Goal: Book appointment/travel/reservation

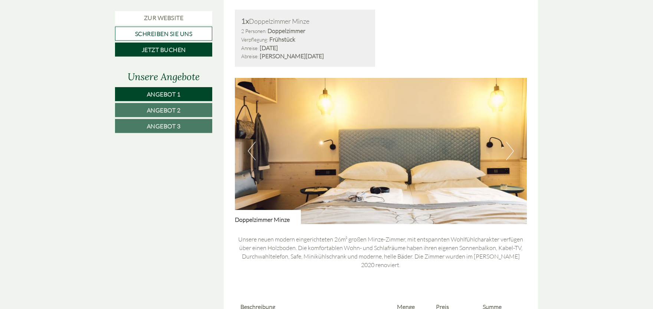
scroll to position [1346, 0]
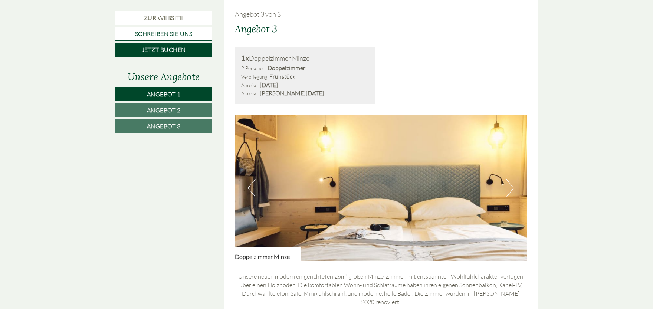
click at [162, 110] on span "Angebot 2" at bounding box center [164, 109] width 34 height 7
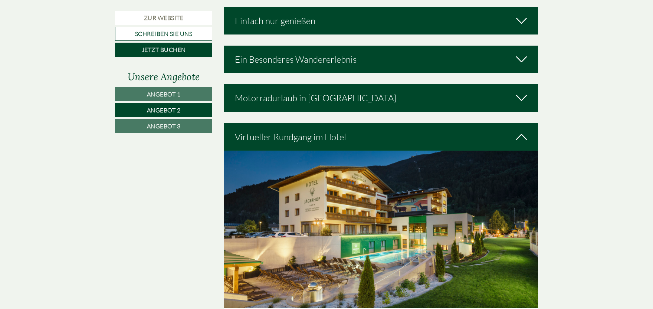
scroll to position [420, 0]
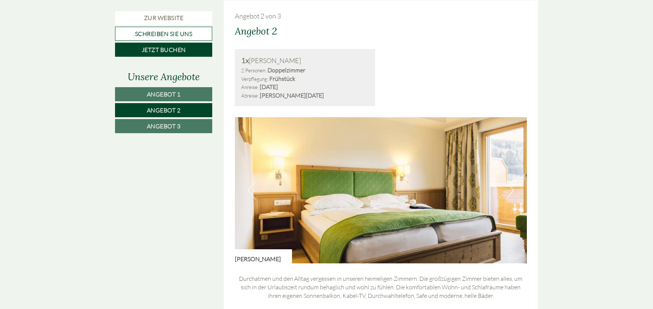
click at [165, 122] on link "Angebot 3" at bounding box center [163, 126] width 97 height 14
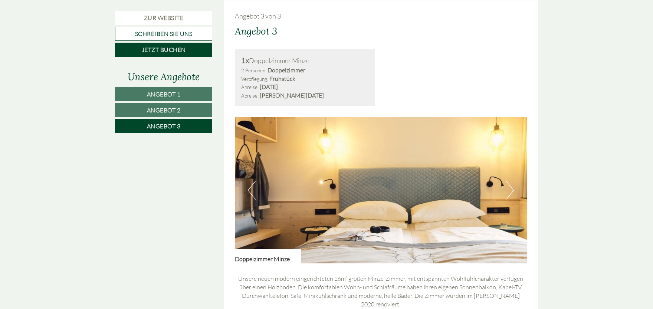
click at [169, 90] on span "Angebot 1" at bounding box center [164, 93] width 34 height 7
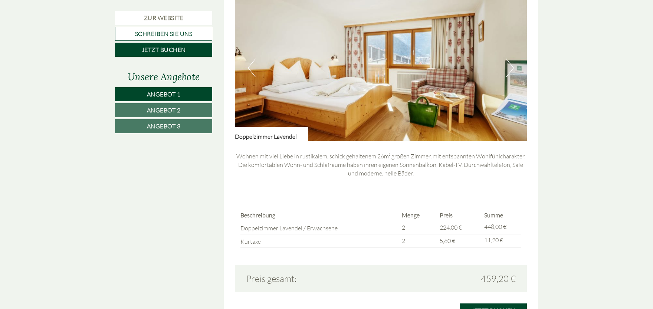
scroll to position [584, 0]
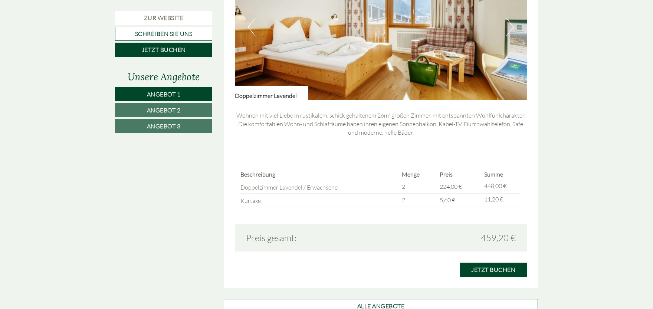
click at [129, 114] on link "Angebot 2" at bounding box center [163, 110] width 97 height 14
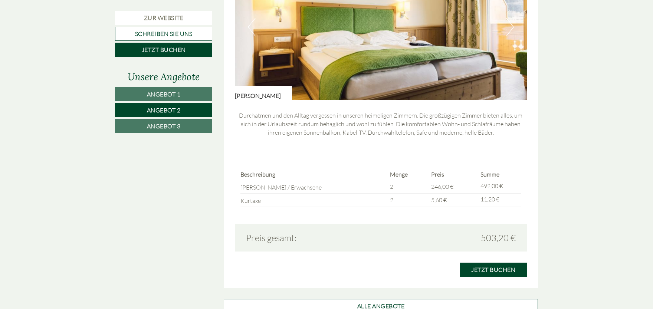
click at [171, 126] on span "Angebot 3" at bounding box center [164, 125] width 34 height 7
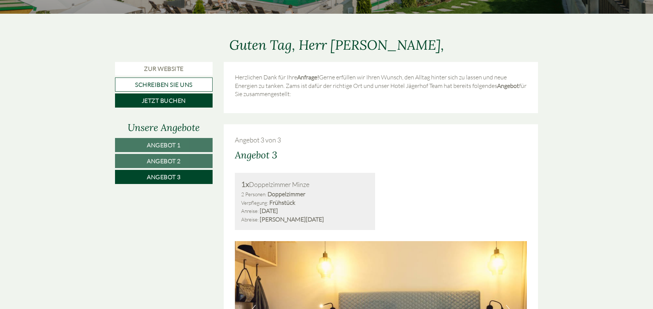
scroll to position [298, 0]
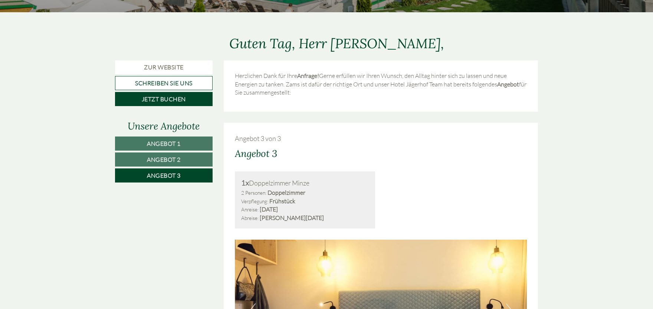
click at [193, 160] on link "Angebot 2" at bounding box center [164, 159] width 98 height 14
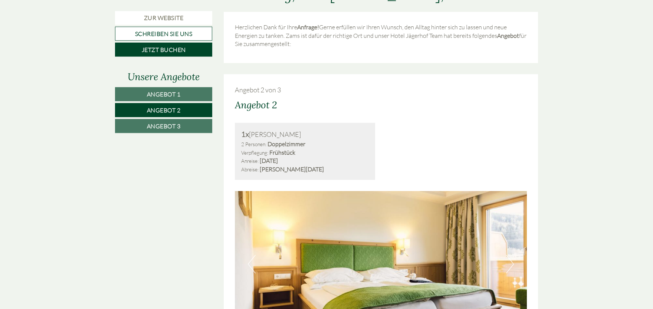
scroll to position [339, 0]
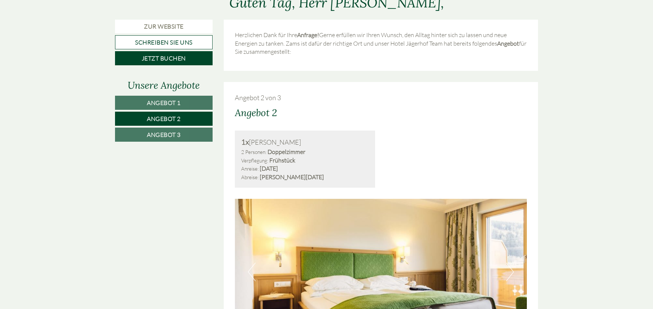
click at [152, 102] on span "Angebot 1" at bounding box center [164, 102] width 34 height 7
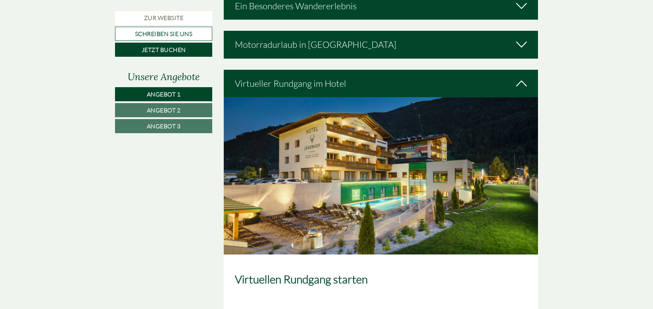
scroll to position [1195, 0]
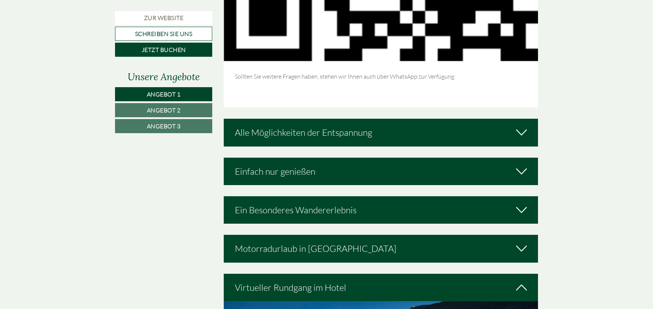
click at [190, 110] on link "Angebot 2" at bounding box center [163, 110] width 97 height 14
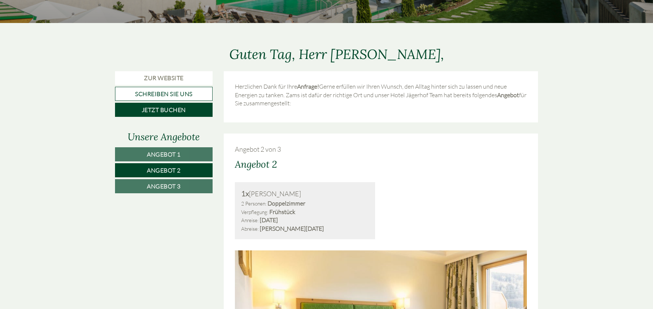
scroll to position [257, 0]
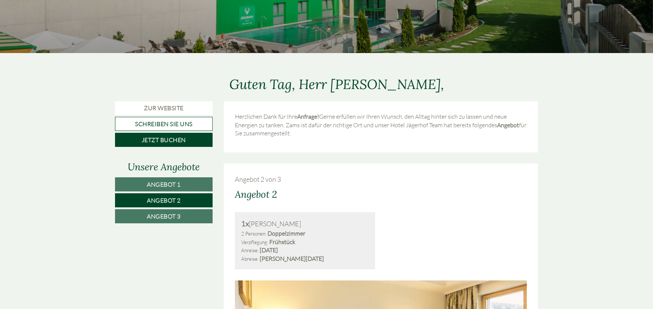
click at [184, 185] on link "Angebot 1" at bounding box center [164, 184] width 98 height 14
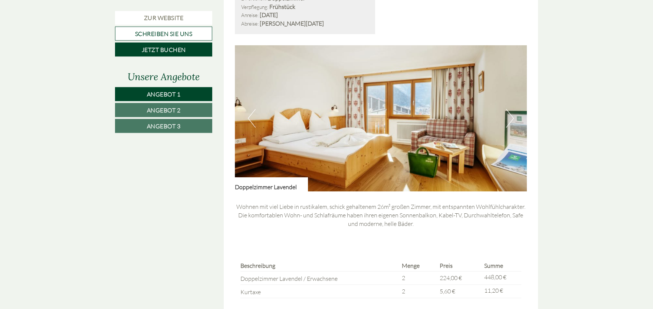
scroll to position [502, 0]
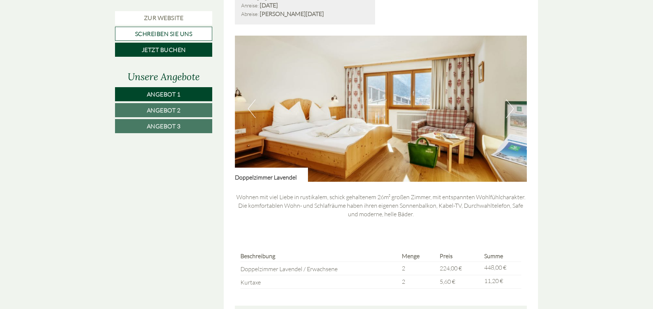
click at [507, 104] on button "Next" at bounding box center [510, 108] width 8 height 19
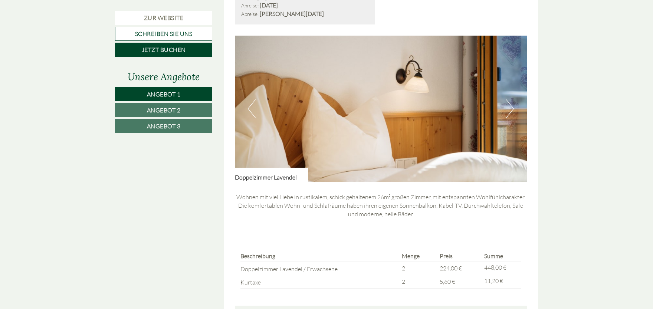
click at [507, 104] on button "Next" at bounding box center [510, 108] width 8 height 19
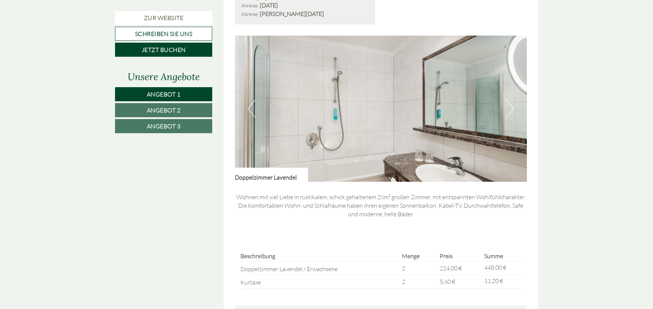
click at [507, 104] on button "Next" at bounding box center [510, 108] width 8 height 19
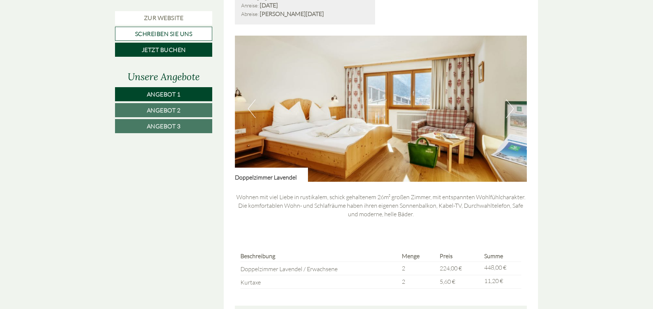
click at [156, 112] on span "Angebot 2" at bounding box center [164, 109] width 34 height 7
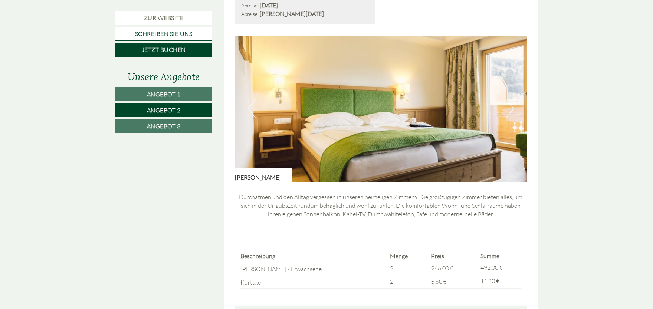
click at [162, 126] on span "Angebot 3" at bounding box center [164, 125] width 34 height 7
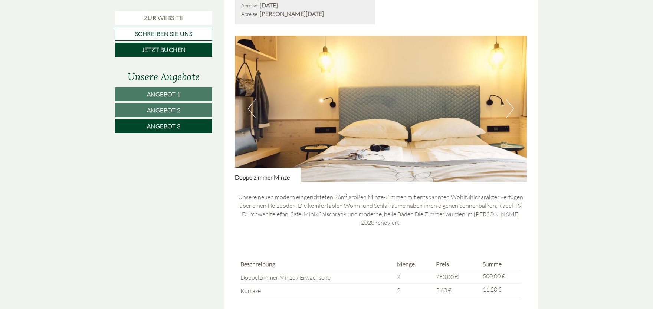
click at [164, 97] on span "Angebot 1" at bounding box center [164, 93] width 34 height 7
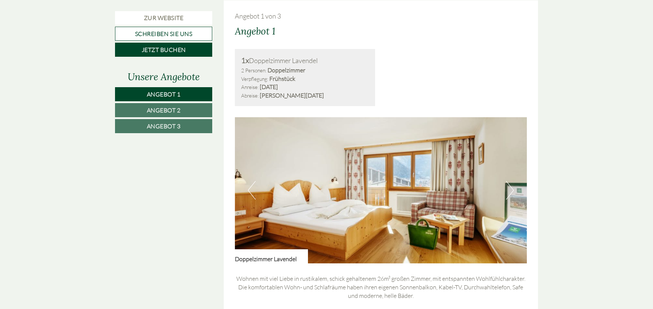
click at [190, 123] on link "Angebot 3" at bounding box center [163, 126] width 97 height 14
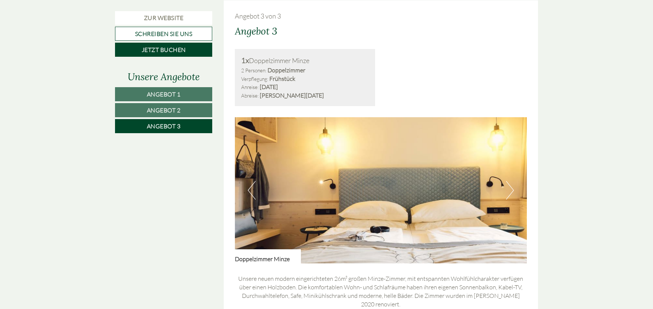
click at [182, 113] on link "Angebot 2" at bounding box center [163, 110] width 97 height 14
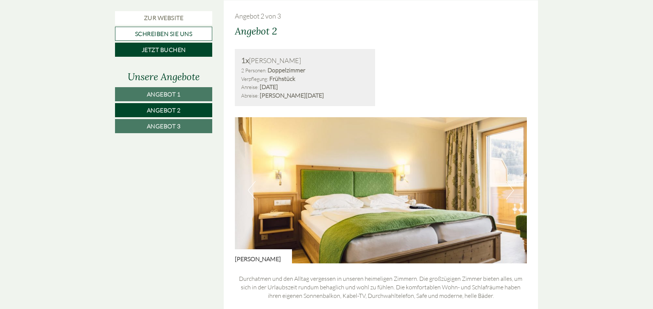
click at [172, 98] on link "Angebot 1" at bounding box center [163, 94] width 97 height 14
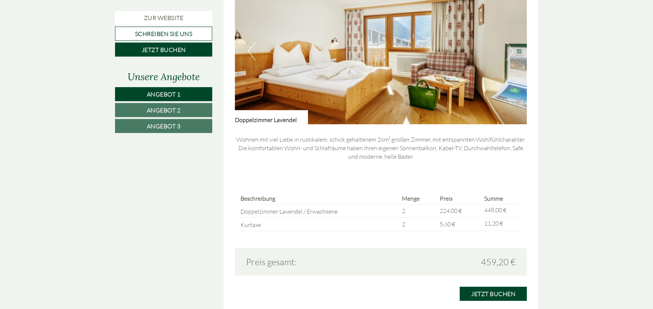
scroll to position [584, 0]
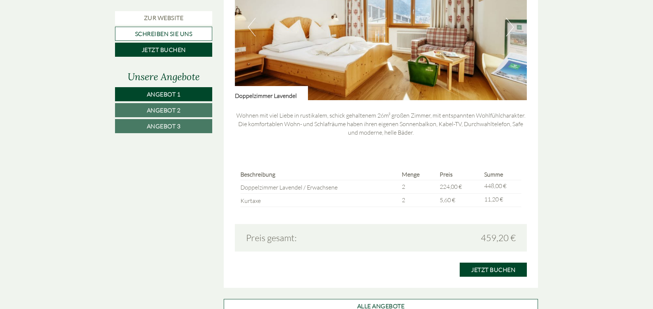
click at [145, 110] on link "Angebot 2" at bounding box center [163, 110] width 97 height 14
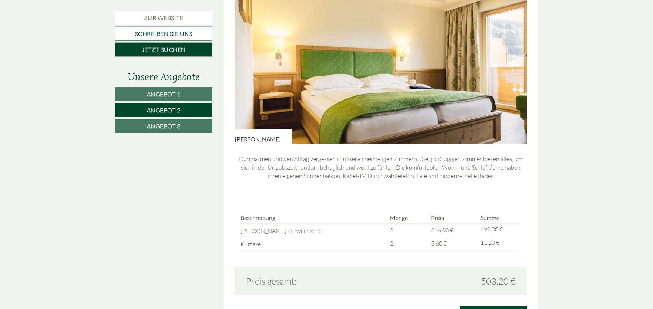
scroll to position [543, 0]
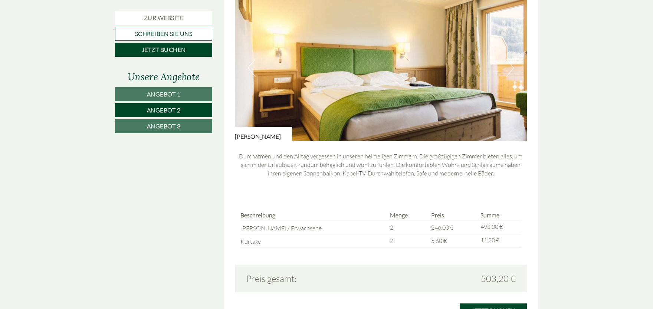
click at [135, 126] on link "Angebot 3" at bounding box center [163, 126] width 97 height 14
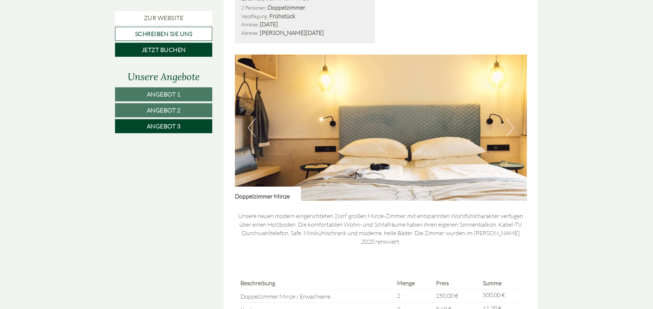
scroll to position [584, 0]
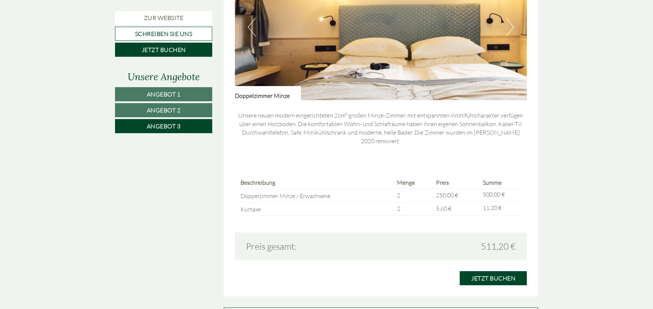
click at [507, 25] on button "Next" at bounding box center [510, 27] width 8 height 19
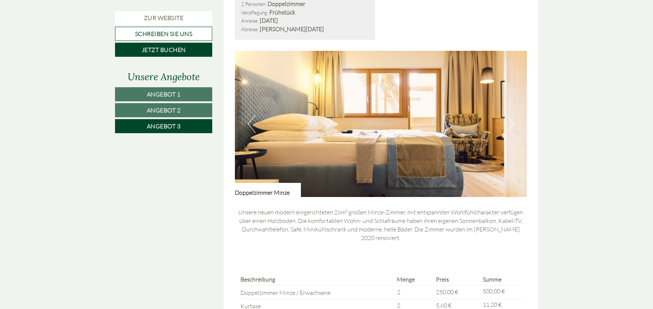
scroll to position [461, 0]
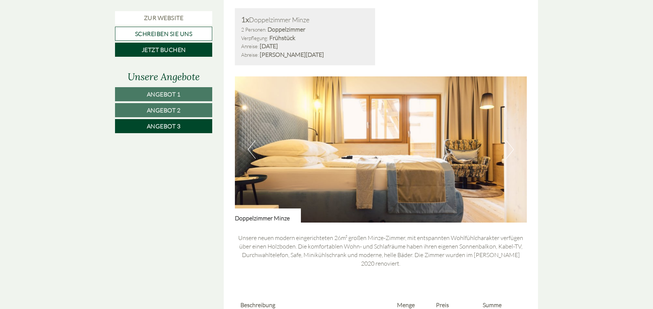
click at [507, 151] on button "Next" at bounding box center [510, 149] width 8 height 19
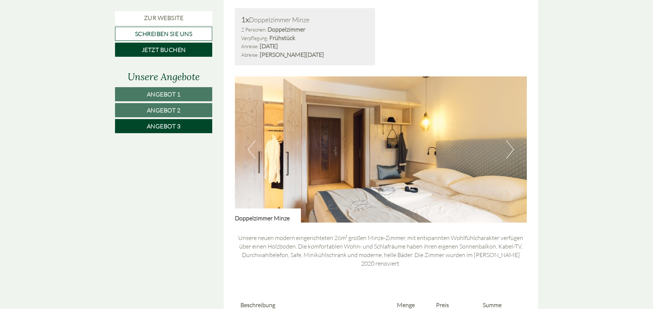
click at [507, 150] on button "Next" at bounding box center [510, 149] width 8 height 19
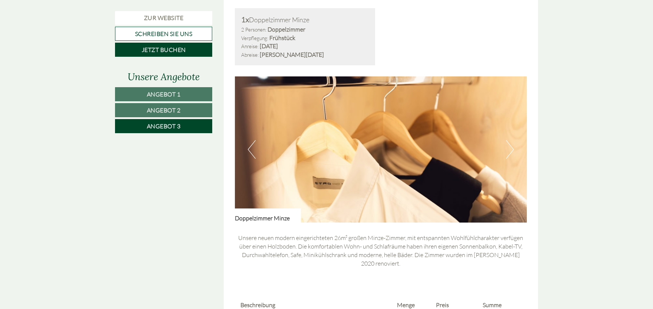
click at [507, 150] on button "Next" at bounding box center [510, 149] width 8 height 19
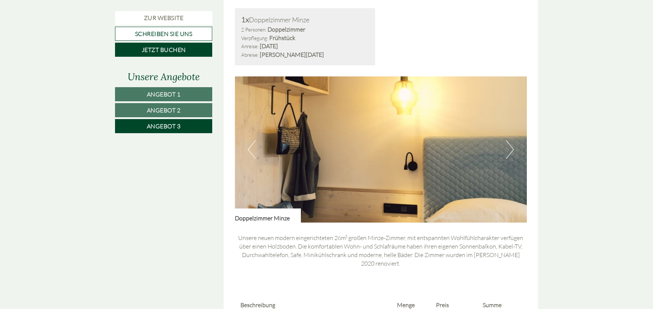
click at [507, 150] on button "Next" at bounding box center [510, 149] width 8 height 19
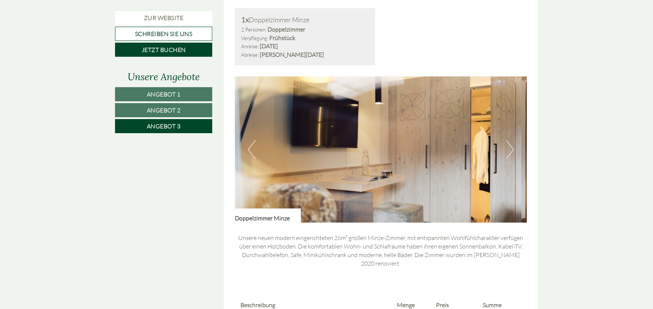
click at [250, 146] on button "Previous" at bounding box center [252, 149] width 8 height 19
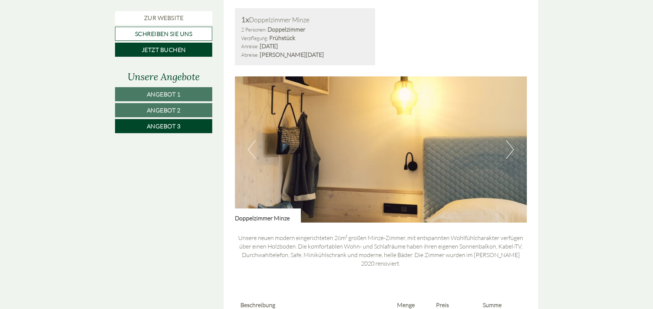
click at [250, 146] on button "Previous" at bounding box center [252, 149] width 8 height 19
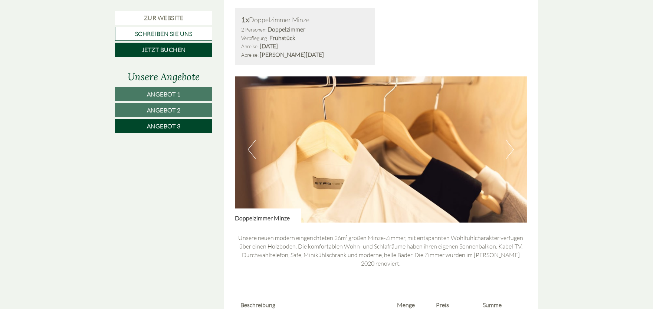
click at [250, 146] on button "Previous" at bounding box center [252, 149] width 8 height 19
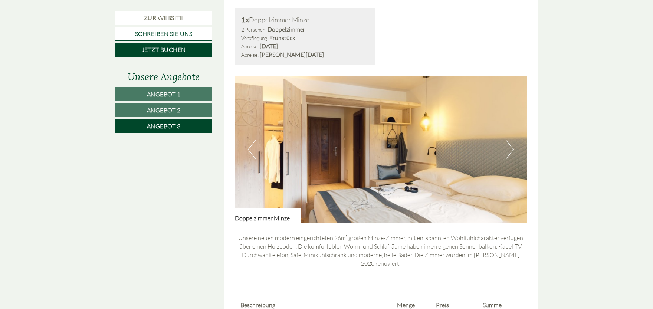
click at [250, 146] on button "Previous" at bounding box center [252, 149] width 8 height 19
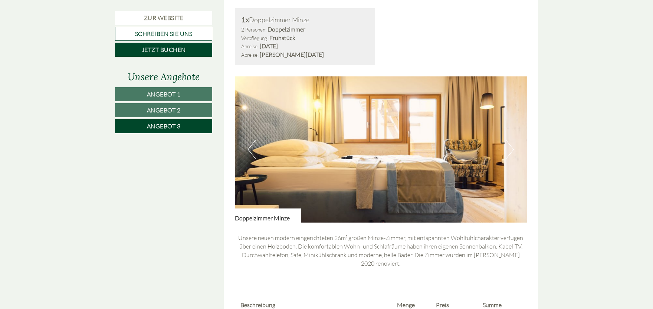
click at [133, 108] on link "Angebot 2" at bounding box center [163, 110] width 97 height 14
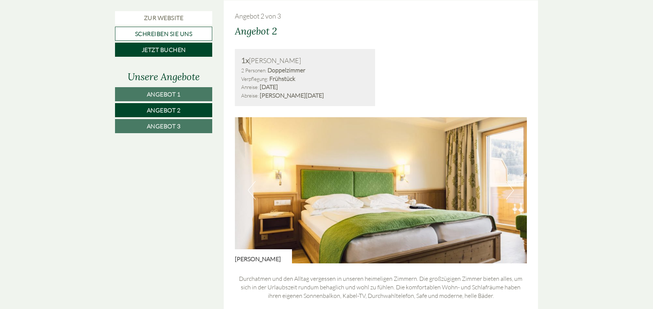
click at [251, 189] on button "Previous" at bounding box center [252, 190] width 8 height 19
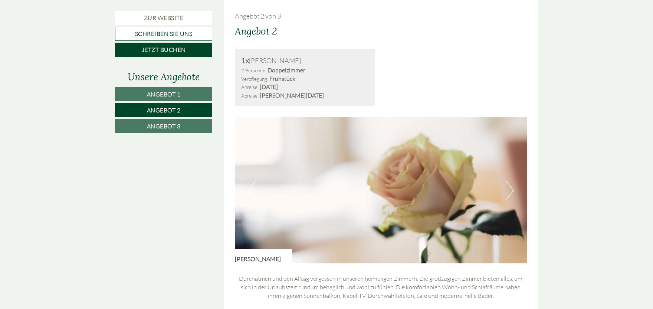
click at [251, 189] on button "Previous" at bounding box center [252, 190] width 8 height 19
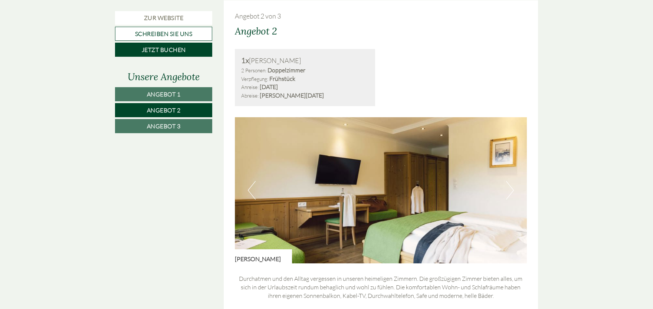
click at [251, 189] on button "Previous" at bounding box center [252, 190] width 8 height 19
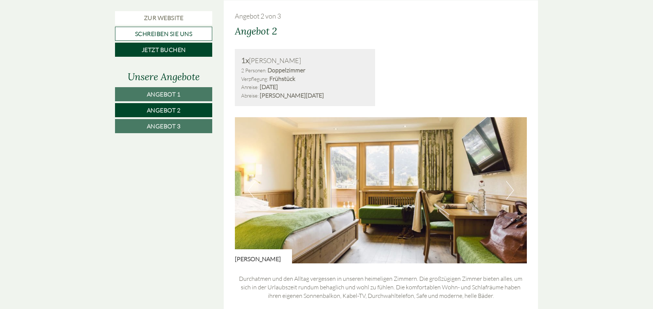
click at [251, 189] on button "Previous" at bounding box center [252, 190] width 8 height 19
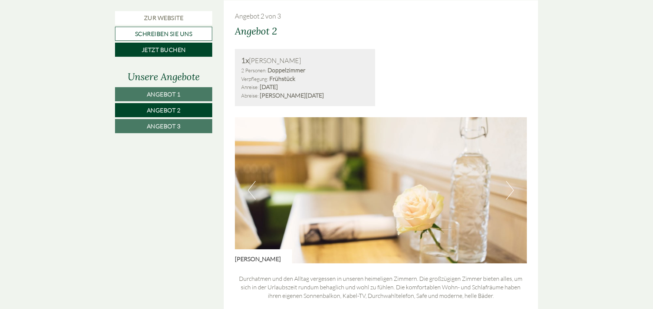
click at [251, 189] on button "Previous" at bounding box center [252, 190] width 8 height 19
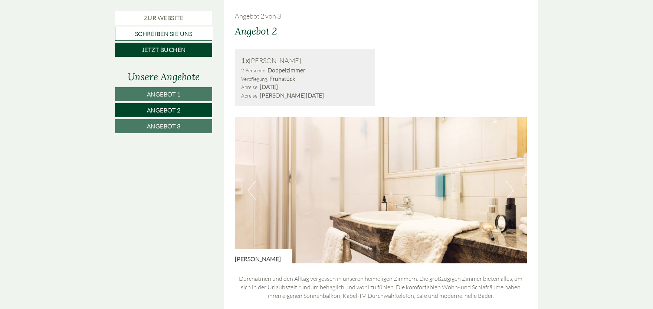
click at [186, 132] on link "Angebot 3" at bounding box center [163, 126] width 97 height 14
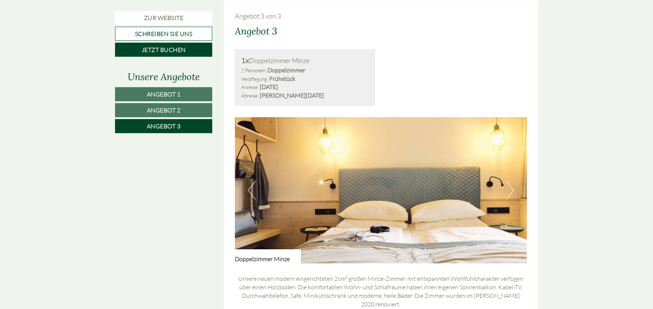
click at [511, 191] on button "Next" at bounding box center [510, 190] width 8 height 19
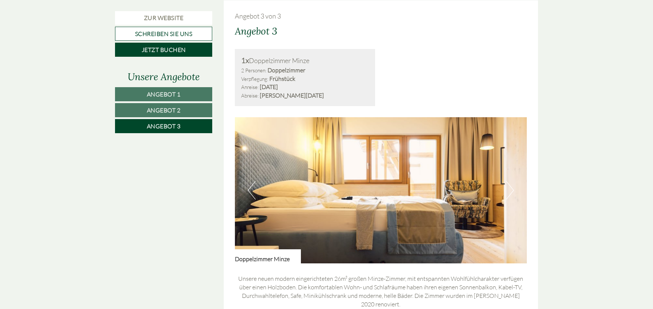
click at [508, 191] on button "Next" at bounding box center [510, 190] width 8 height 19
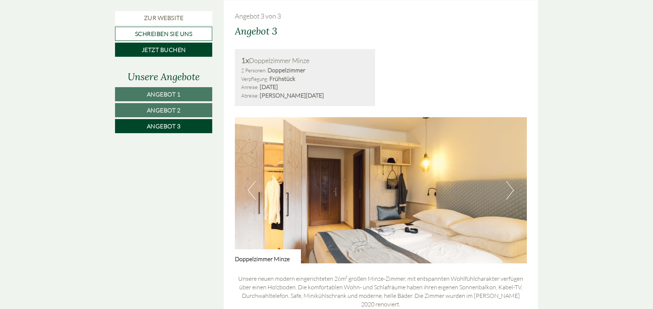
click at [508, 191] on button "Next" at bounding box center [510, 190] width 8 height 19
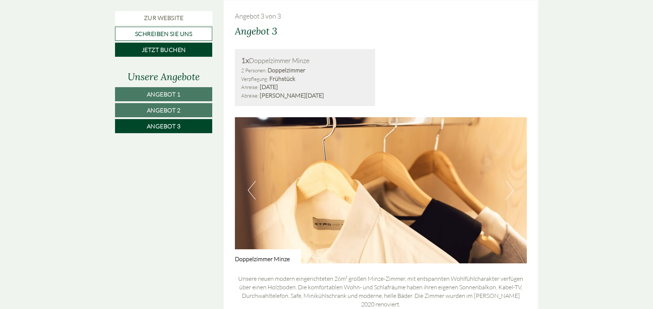
click at [508, 191] on button "Next" at bounding box center [510, 190] width 8 height 19
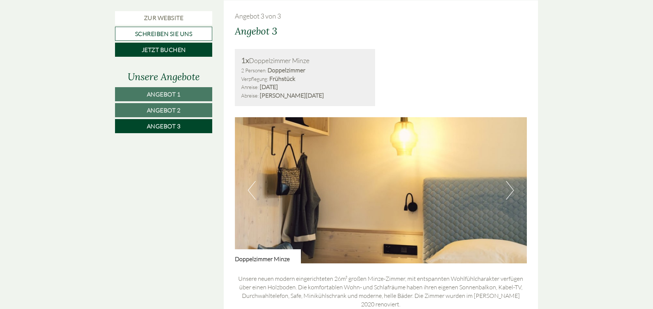
click at [508, 191] on button "Next" at bounding box center [510, 190] width 8 height 19
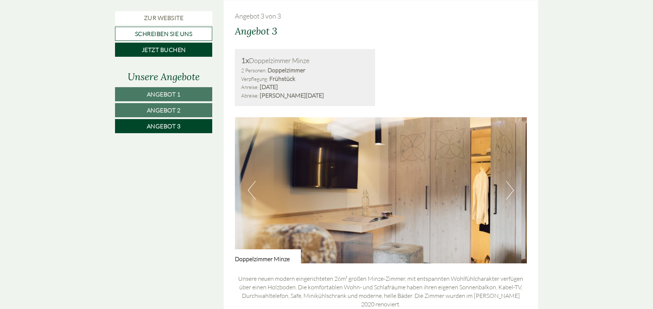
click at [511, 188] on button "Next" at bounding box center [510, 190] width 8 height 19
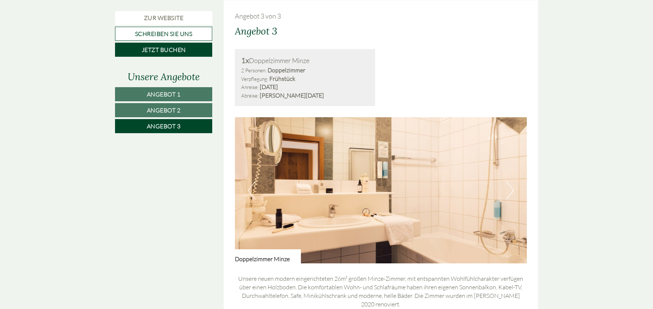
click at [511, 188] on button "Next" at bounding box center [510, 190] width 8 height 19
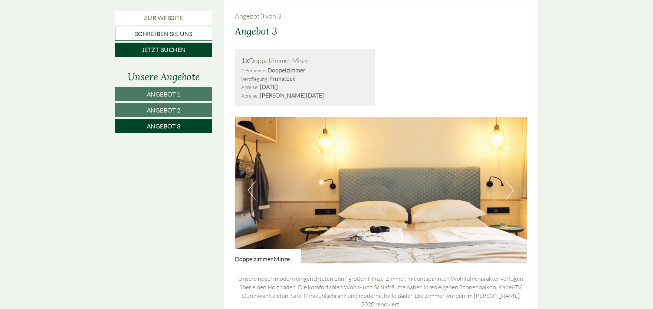
click at [254, 192] on button "Previous" at bounding box center [252, 190] width 8 height 19
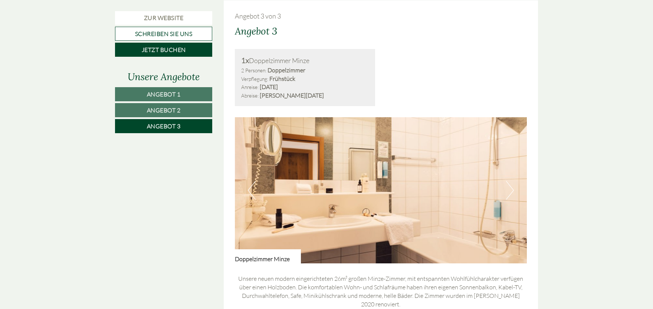
click at [248, 188] on button "Previous" at bounding box center [252, 190] width 8 height 19
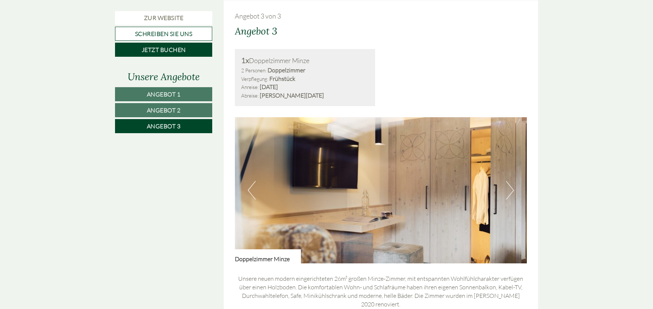
click at [248, 188] on button "Previous" at bounding box center [252, 190] width 8 height 19
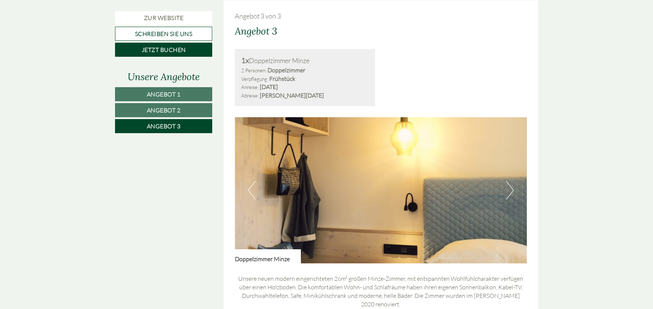
click at [248, 188] on button "Previous" at bounding box center [252, 190] width 8 height 19
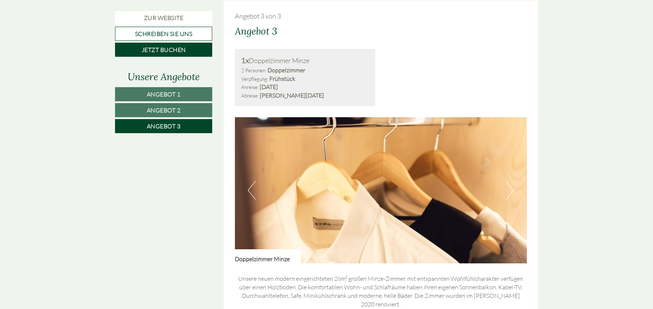
click at [248, 188] on button "Previous" at bounding box center [252, 190] width 8 height 19
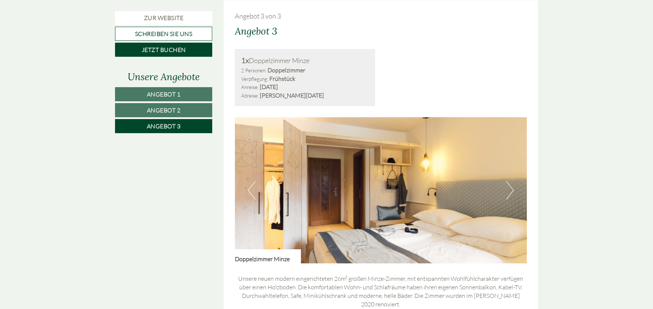
click at [248, 188] on button "Previous" at bounding box center [252, 190] width 8 height 19
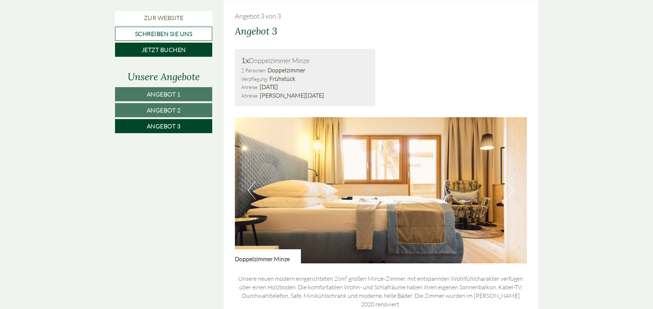
click at [248, 188] on button "Previous" at bounding box center [252, 190] width 8 height 19
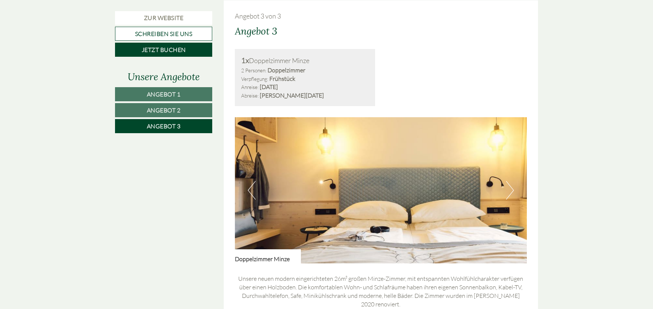
click at [248, 187] on button "Previous" at bounding box center [252, 190] width 8 height 19
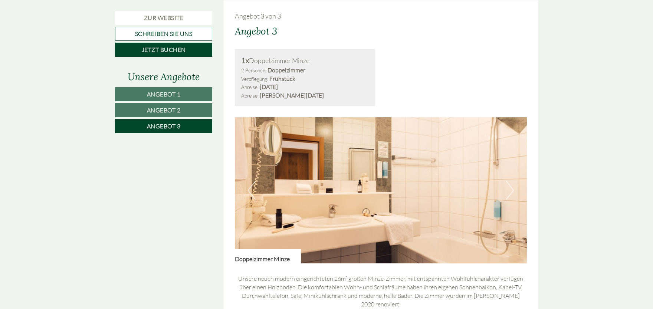
click at [251, 191] on button "Previous" at bounding box center [252, 190] width 8 height 19
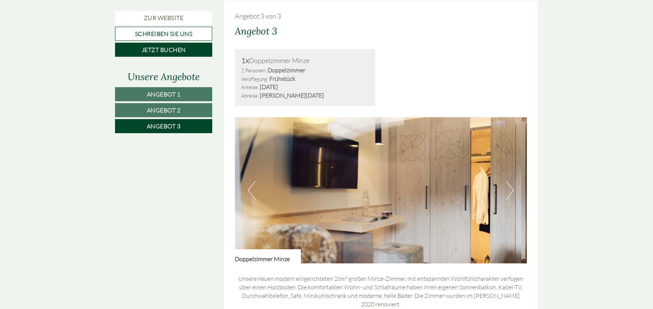
click at [251, 191] on button "Previous" at bounding box center [252, 190] width 8 height 19
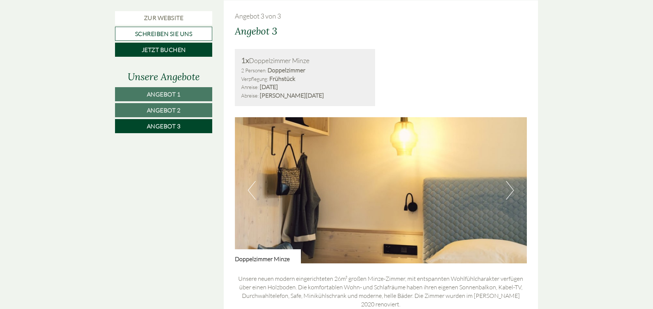
click at [251, 191] on button "Previous" at bounding box center [252, 190] width 8 height 19
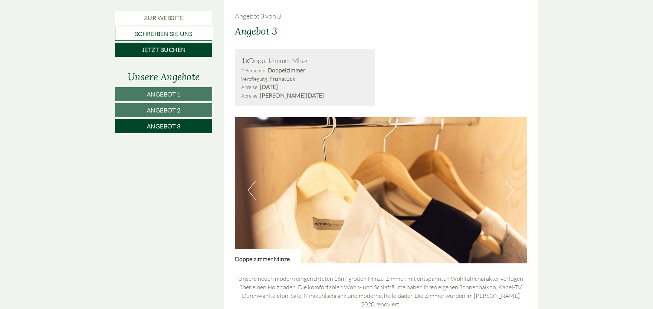
click at [251, 191] on button "Previous" at bounding box center [252, 190] width 8 height 19
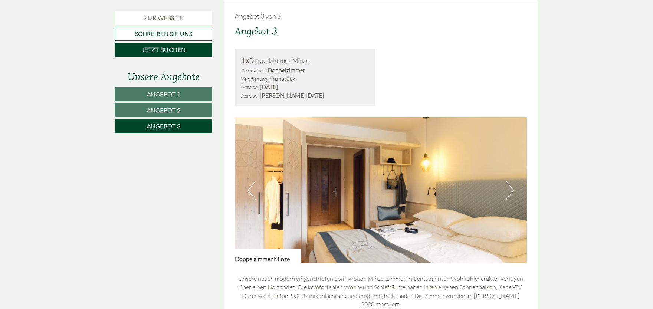
click at [250, 191] on button "Previous" at bounding box center [252, 190] width 8 height 19
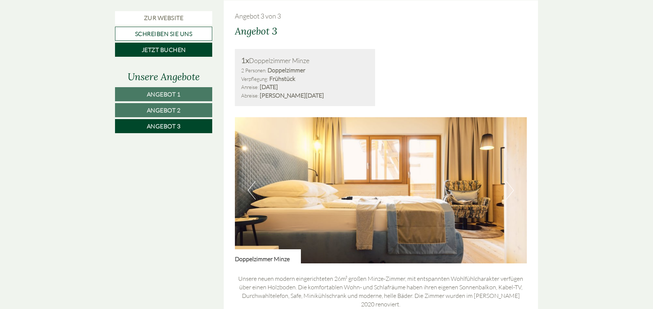
click at [250, 191] on button "Previous" at bounding box center [252, 190] width 8 height 19
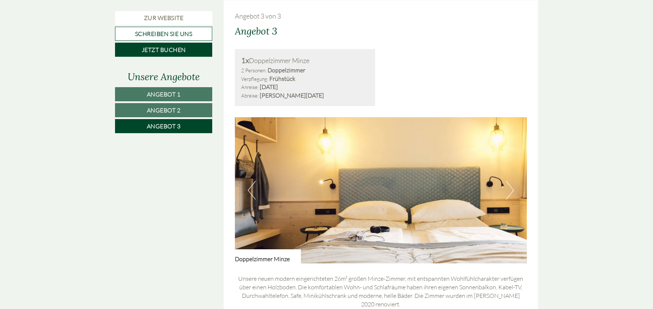
click at [250, 190] on button "Previous" at bounding box center [252, 190] width 8 height 19
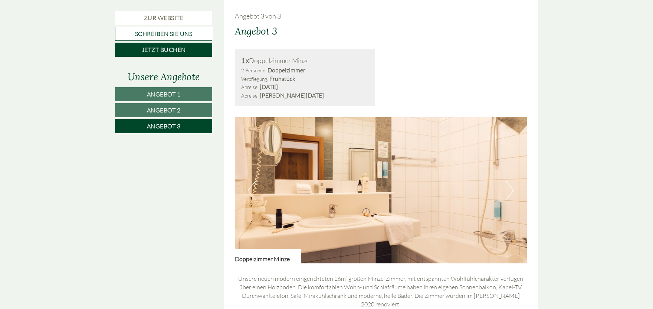
click at [191, 112] on link "Angebot 2" at bounding box center [163, 110] width 97 height 14
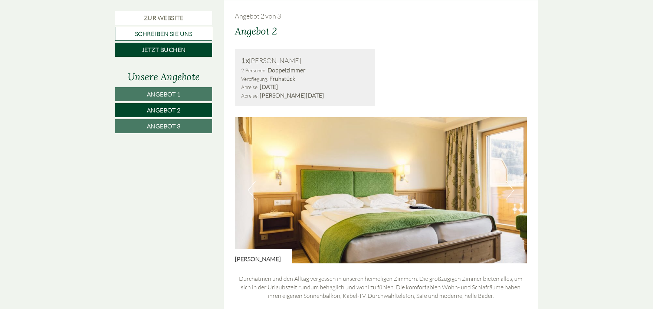
click at [245, 191] on img at bounding box center [381, 190] width 292 height 146
click at [250, 189] on button "Previous" at bounding box center [252, 190] width 8 height 19
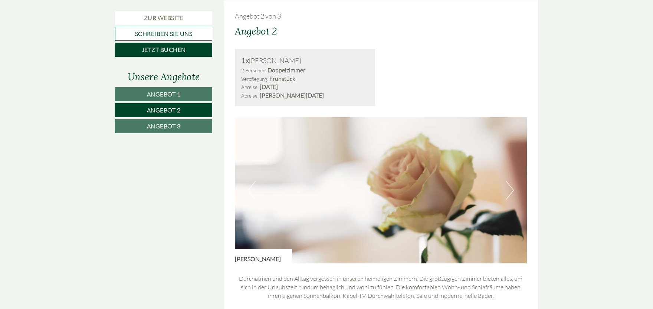
click at [250, 189] on button "Previous" at bounding box center [252, 190] width 8 height 19
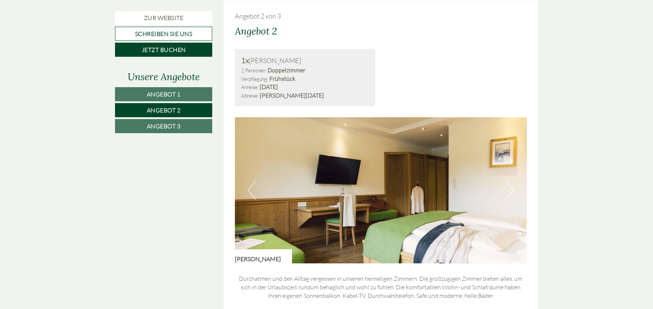
click at [251, 189] on button "Previous" at bounding box center [252, 190] width 8 height 19
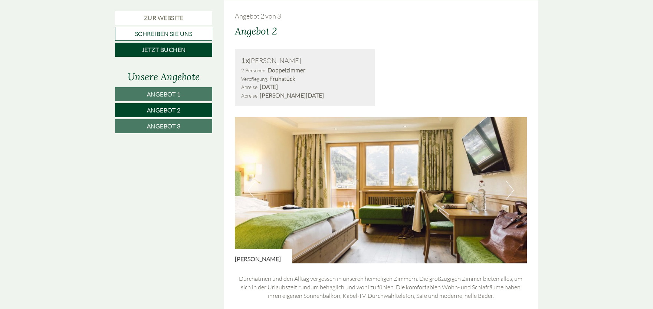
click at [251, 189] on button "Previous" at bounding box center [252, 190] width 8 height 19
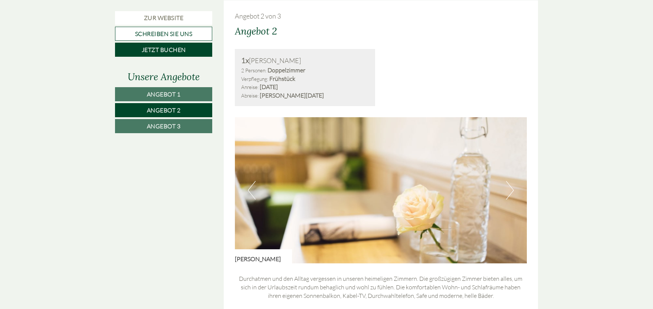
click at [251, 189] on button "Previous" at bounding box center [252, 190] width 8 height 19
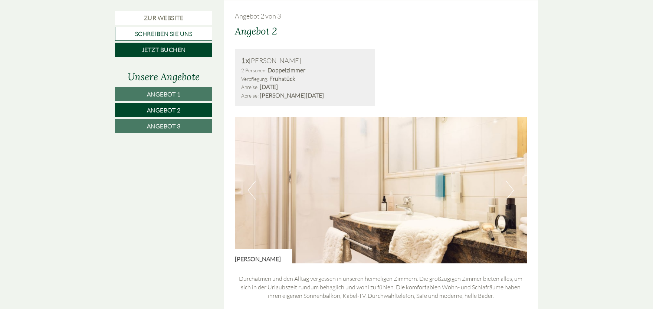
click at [250, 191] on button "Previous" at bounding box center [252, 190] width 8 height 19
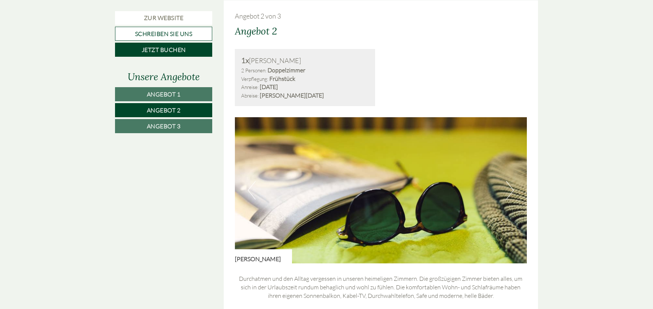
click at [250, 191] on button "Previous" at bounding box center [252, 190] width 8 height 19
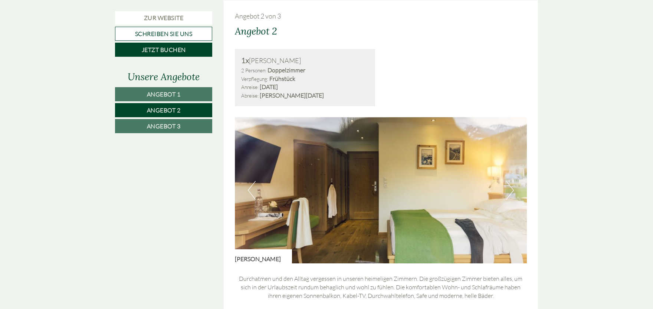
click at [250, 191] on button "Previous" at bounding box center [252, 190] width 8 height 19
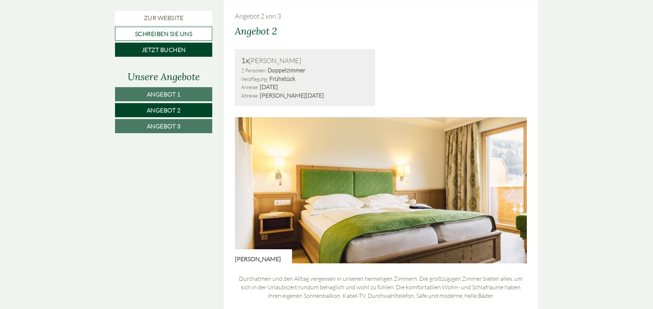
click at [183, 95] on link "Angebot 1" at bounding box center [163, 94] width 97 height 14
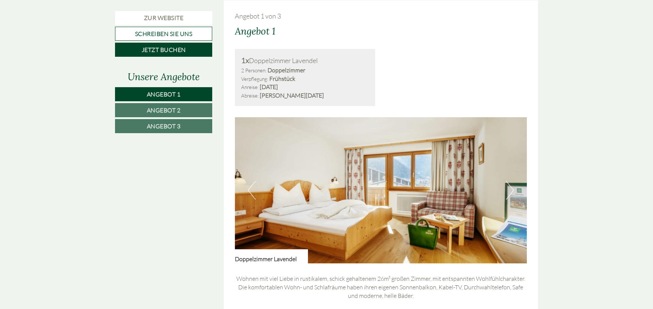
click at [246, 189] on img at bounding box center [381, 190] width 292 height 146
click at [253, 191] on button "Previous" at bounding box center [252, 190] width 8 height 19
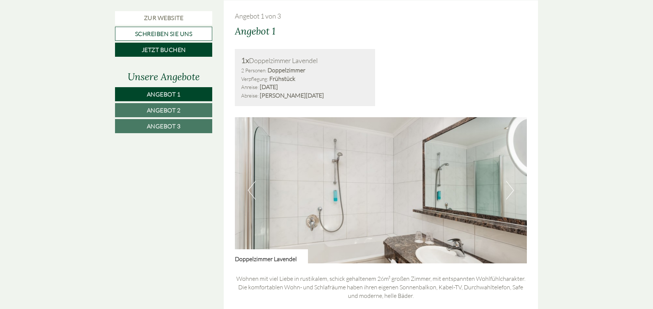
click at [144, 110] on link "Angebot 2" at bounding box center [163, 110] width 97 height 14
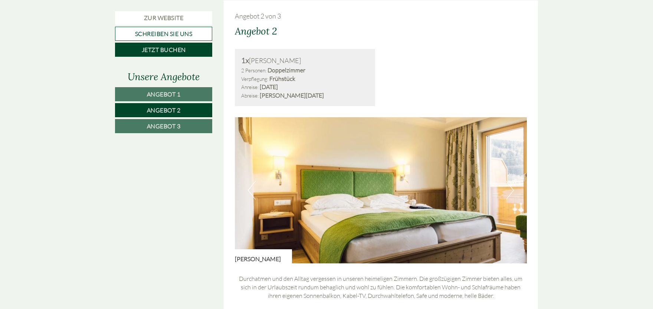
click at [251, 193] on button "Previous" at bounding box center [252, 190] width 8 height 19
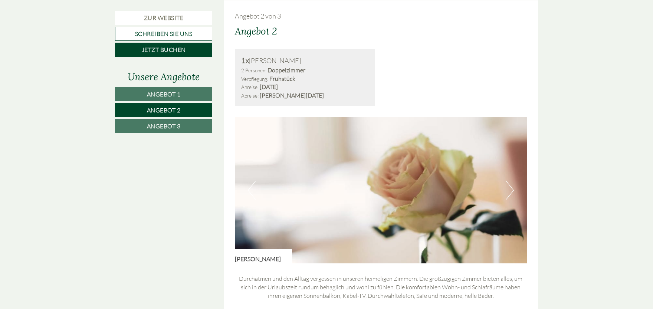
click at [251, 192] on button "Previous" at bounding box center [252, 190] width 8 height 19
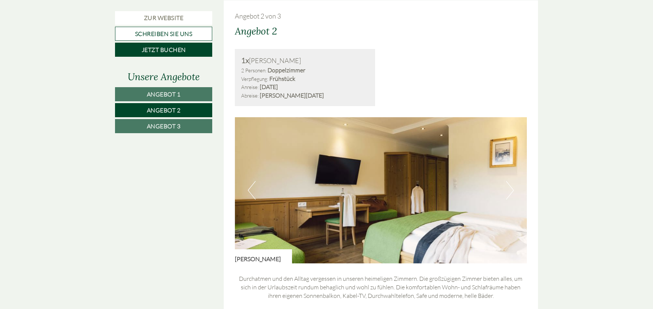
click at [250, 192] on button "Previous" at bounding box center [252, 190] width 8 height 19
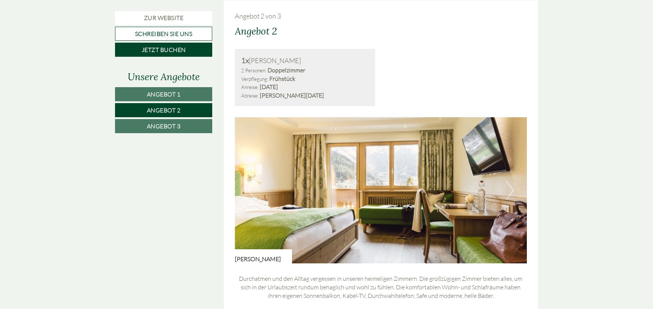
click at [250, 192] on button "Previous" at bounding box center [252, 190] width 8 height 19
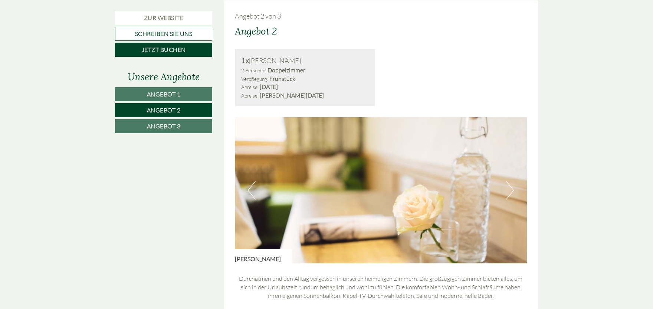
click at [251, 193] on button "Previous" at bounding box center [252, 190] width 8 height 19
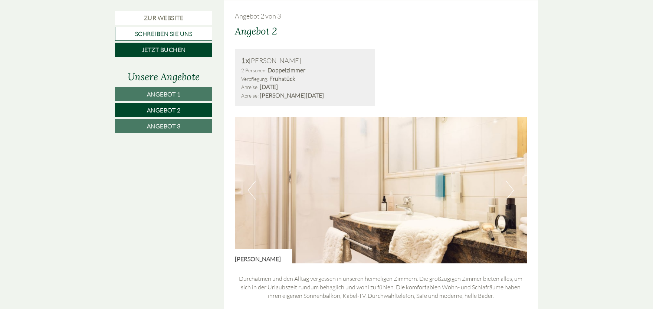
click at [243, 189] on img at bounding box center [381, 190] width 292 height 146
click at [251, 188] on button "Previous" at bounding box center [252, 190] width 8 height 19
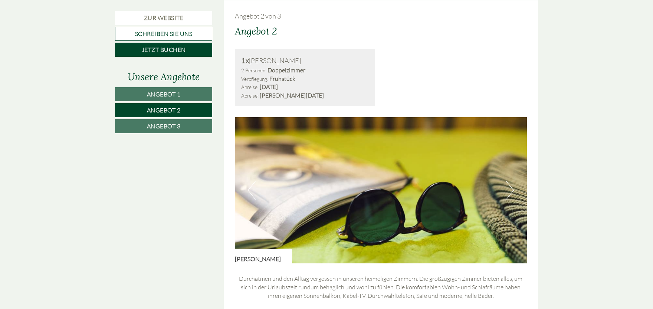
click at [509, 190] on button "Next" at bounding box center [510, 190] width 8 height 19
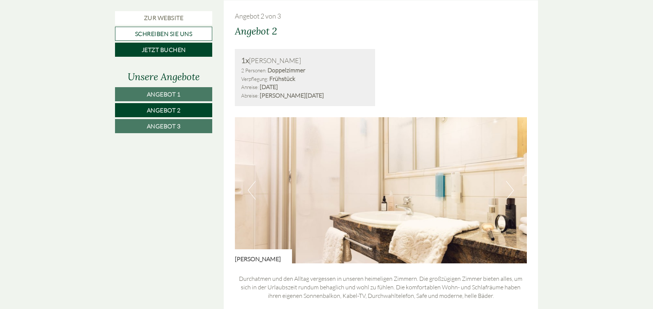
drag, startPoint x: 188, startPoint y: 124, endPoint x: 192, endPoint y: 126, distance: 4.3
click at [190, 125] on link "Angebot 3" at bounding box center [163, 126] width 97 height 14
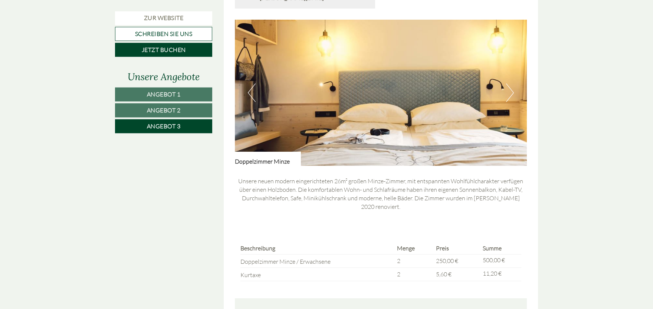
scroll to position [502, 0]
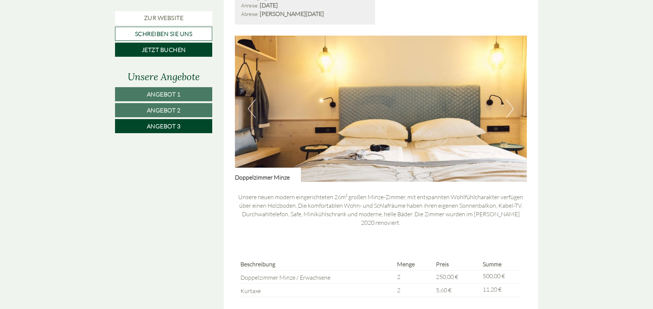
click at [249, 106] on button "Previous" at bounding box center [252, 108] width 8 height 19
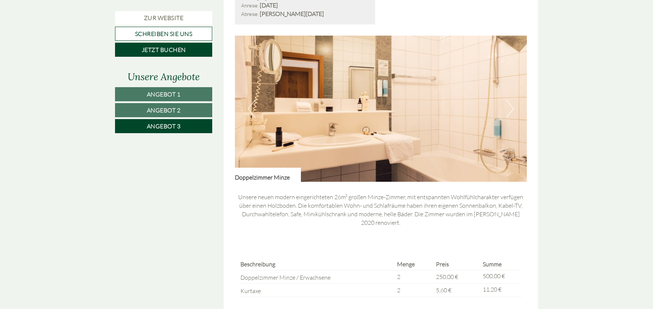
click at [247, 106] on div "Previous" at bounding box center [381, 109] width 292 height 146
click at [250, 108] on button "Previous" at bounding box center [252, 108] width 8 height 19
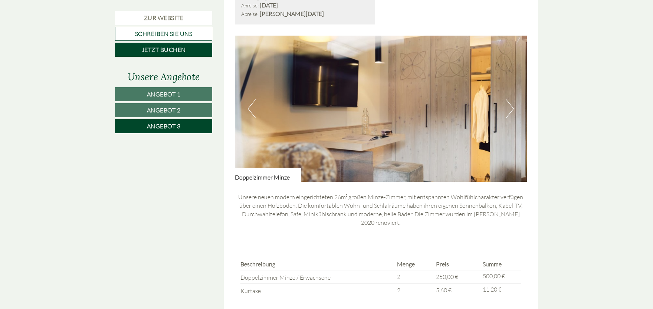
click at [250, 108] on button "Previous" at bounding box center [252, 108] width 8 height 19
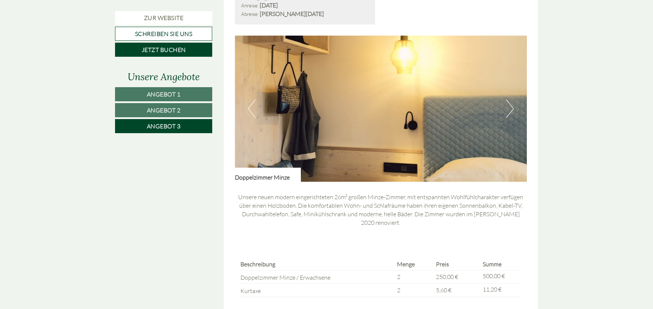
click at [250, 108] on button "Previous" at bounding box center [252, 108] width 8 height 19
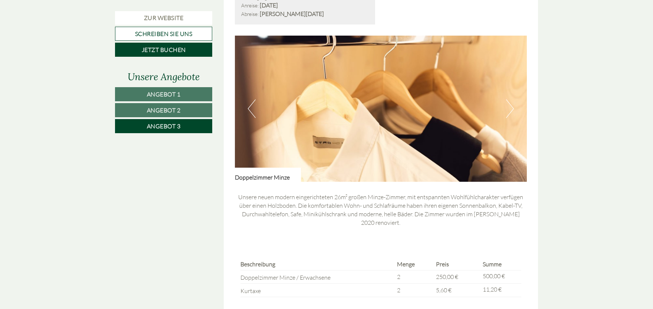
click at [250, 108] on button "Previous" at bounding box center [252, 108] width 8 height 19
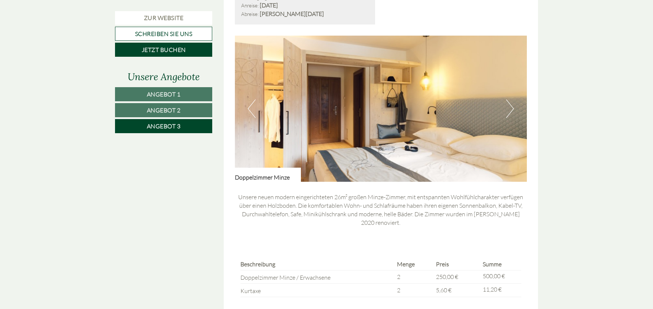
click at [250, 108] on button "Previous" at bounding box center [252, 108] width 8 height 19
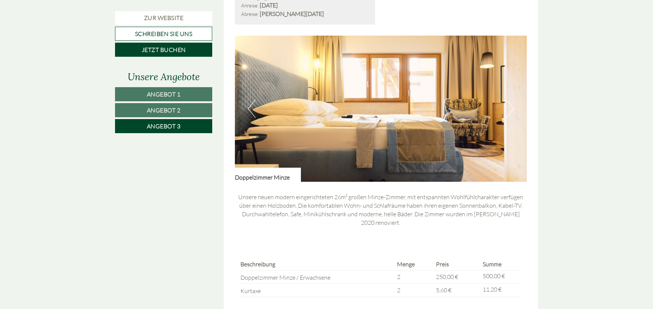
click at [446, 110] on img at bounding box center [381, 109] width 292 height 146
click at [509, 108] on button "Next" at bounding box center [510, 108] width 8 height 19
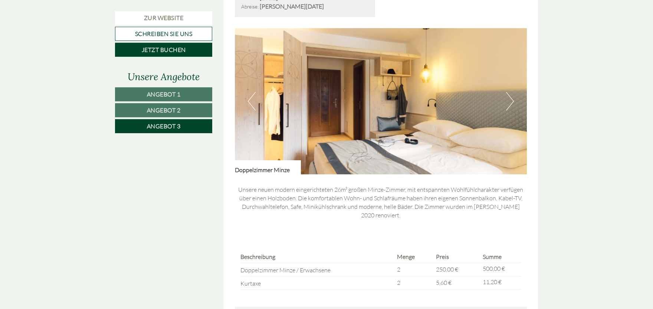
scroll to position [461, 0]
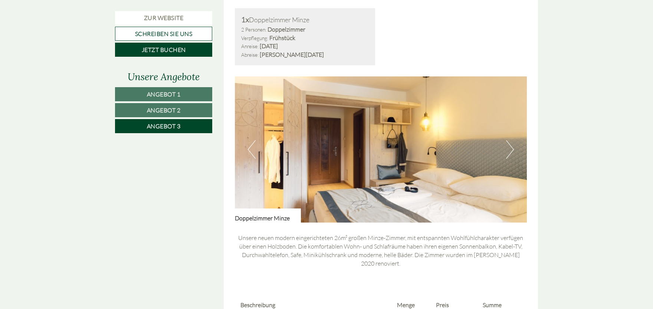
click at [174, 110] on span "Angebot 2" at bounding box center [164, 109] width 34 height 7
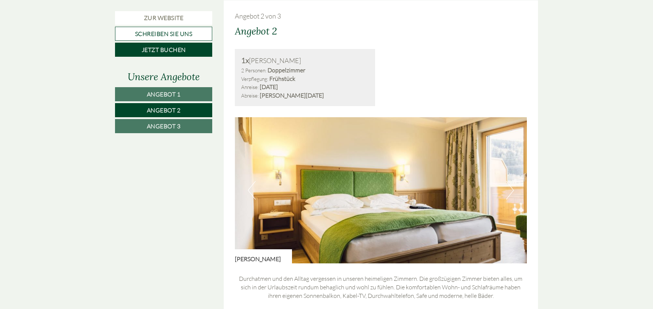
click at [192, 127] on link "Angebot 3" at bounding box center [163, 126] width 97 height 14
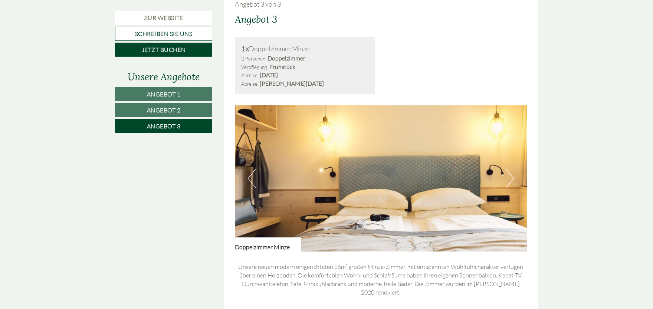
scroll to position [543, 0]
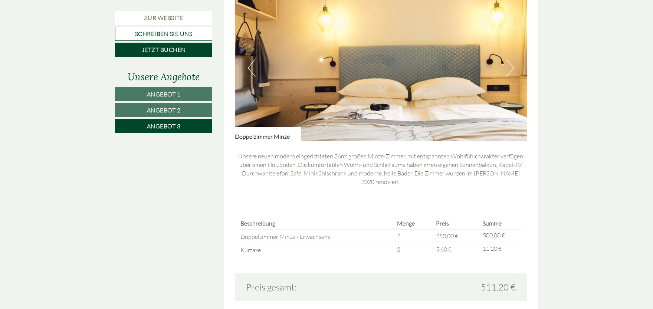
click at [507, 67] on button "Next" at bounding box center [510, 68] width 8 height 19
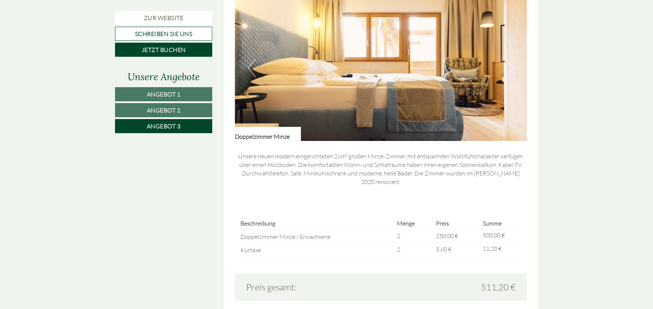
click at [509, 65] on button "Next" at bounding box center [510, 68] width 8 height 19
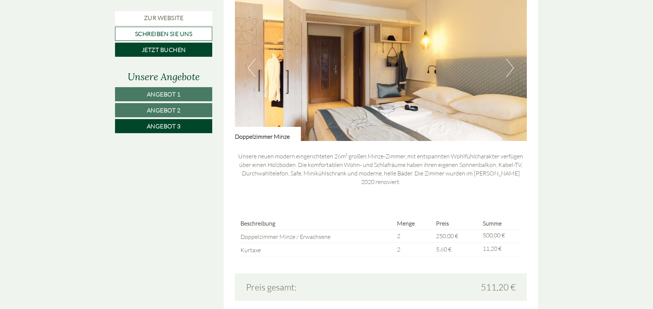
click at [509, 65] on button "Next" at bounding box center [510, 68] width 8 height 19
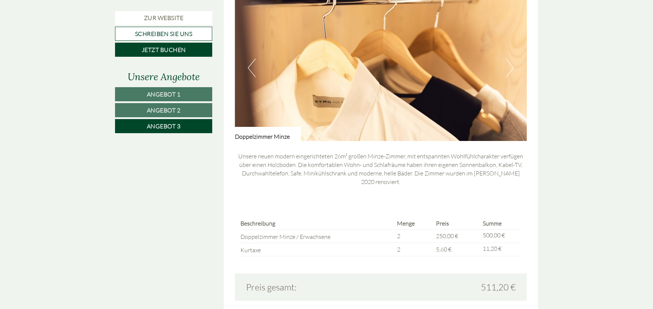
click at [509, 65] on button "Next" at bounding box center [510, 68] width 8 height 19
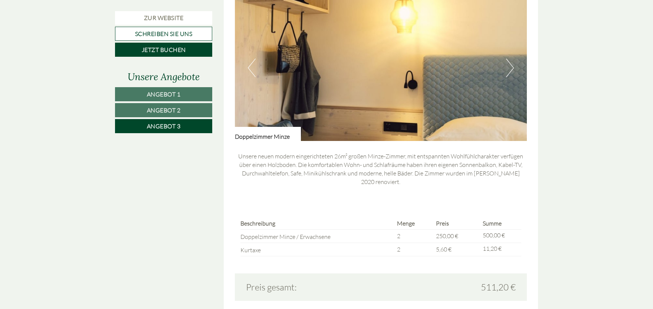
click at [509, 65] on button "Next" at bounding box center [510, 68] width 8 height 19
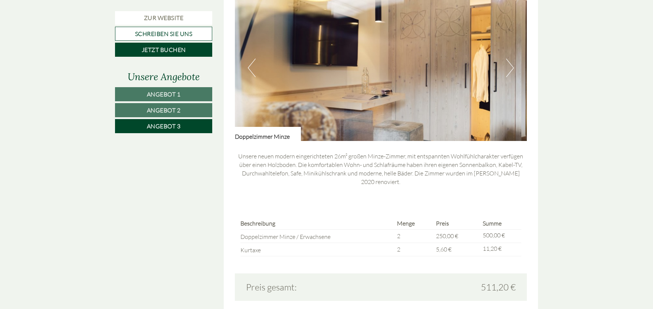
click at [509, 65] on button "Next" at bounding box center [510, 68] width 8 height 19
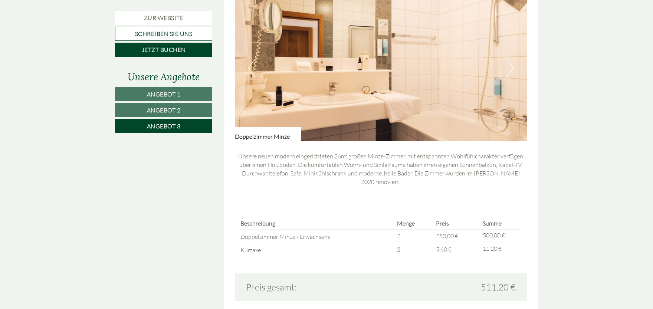
click at [509, 65] on button "Next" at bounding box center [510, 68] width 8 height 19
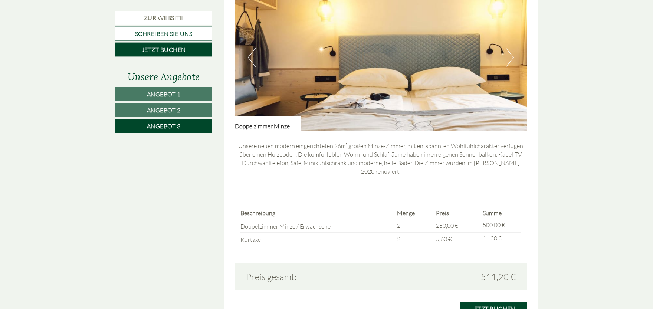
scroll to position [665, 0]
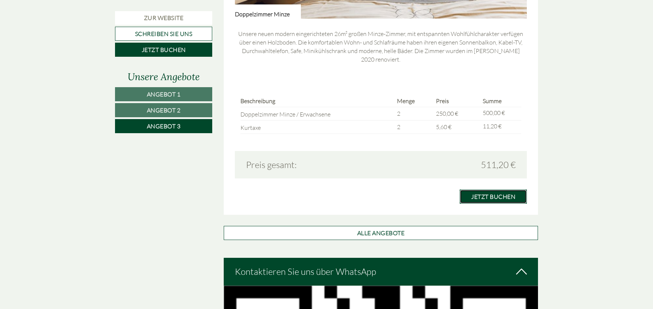
click at [493, 189] on link "Jetzt buchen" at bounding box center [492, 196] width 67 height 14
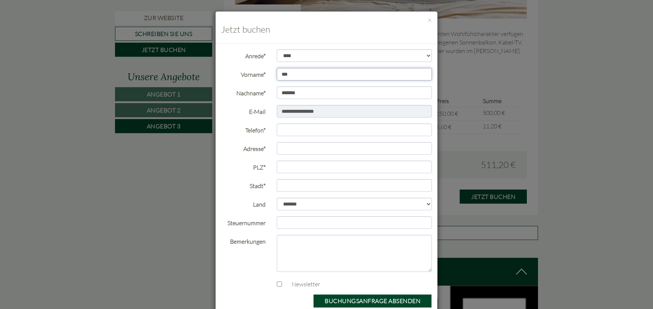
click at [280, 72] on input "***" at bounding box center [354, 74] width 155 height 13
type input "*******"
click at [287, 132] on input "Telefon*" at bounding box center [354, 129] width 155 height 13
type input "**********"
click at [298, 148] on input "Adresse*" at bounding box center [354, 148] width 155 height 13
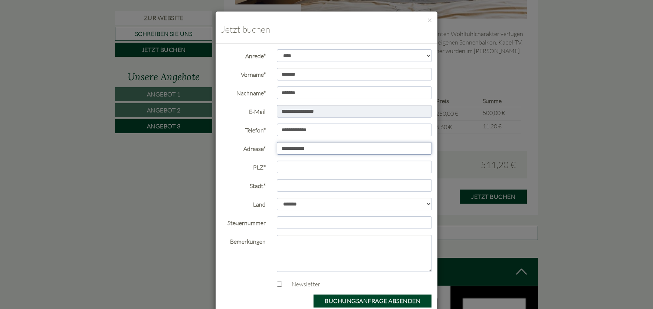
type input "**********"
click at [306, 170] on input "PLZ*" at bounding box center [354, 167] width 155 height 13
type input "****"
click at [299, 189] on input "Stadt*" at bounding box center [354, 185] width 155 height 13
type input "**********"
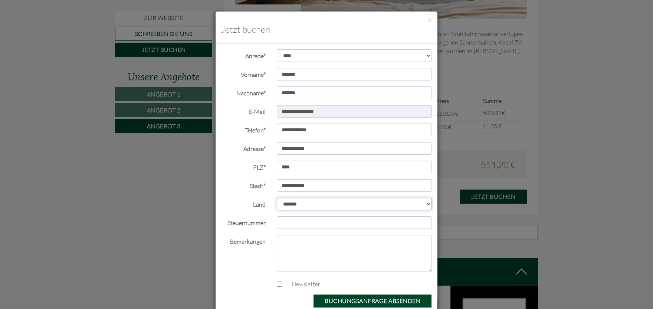
click at [277, 198] on select "**********" at bounding box center [354, 204] width 155 height 13
select select "*"
click option "**********" at bounding box center [0, 0] width 0 height 0
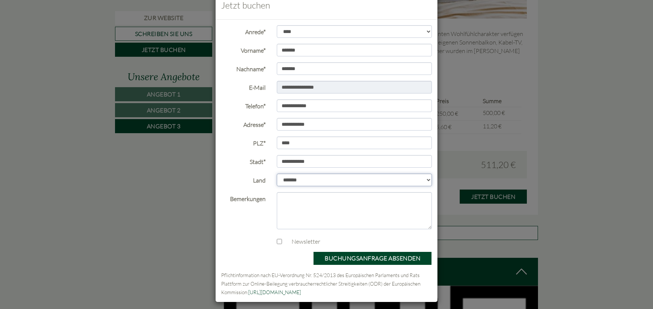
scroll to position [28, 0]
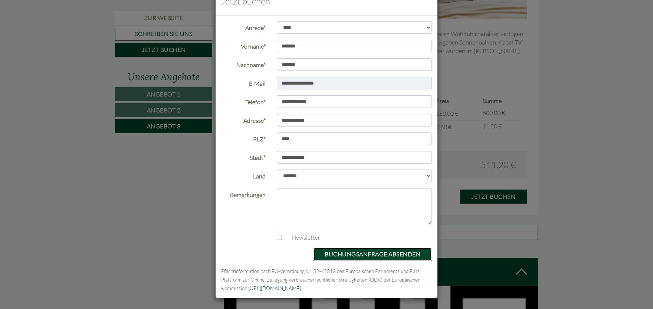
click at [379, 253] on button "Buchungsanfrage absenden" at bounding box center [372, 254] width 119 height 14
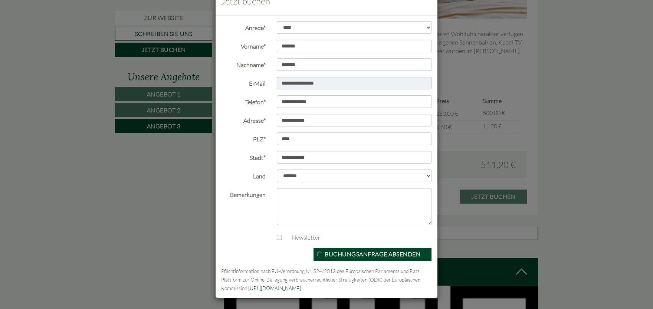
scroll to position [0, 0]
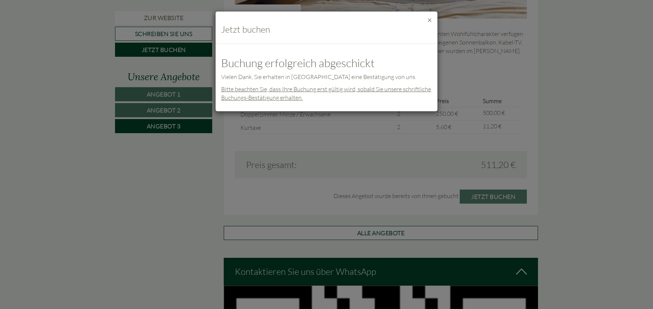
click at [430, 22] on button "×" at bounding box center [429, 20] width 4 height 8
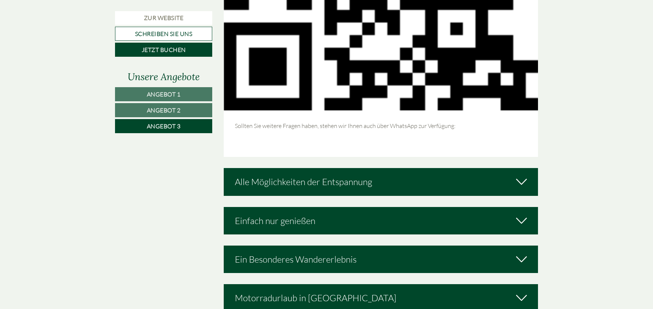
scroll to position [1195, 0]
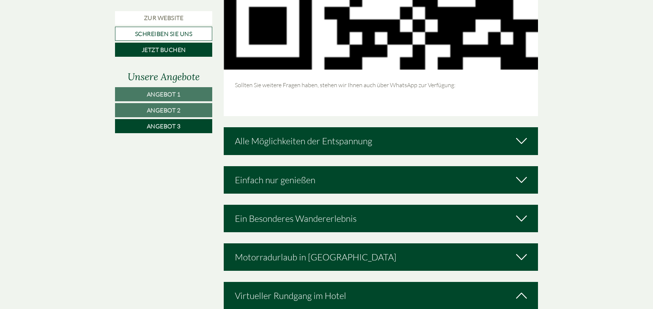
click at [523, 136] on icon at bounding box center [521, 141] width 11 height 13
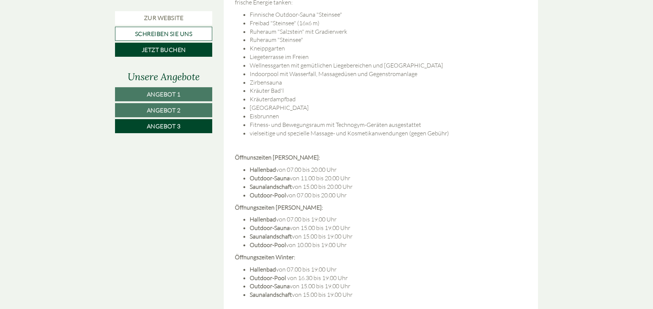
scroll to position [1522, 0]
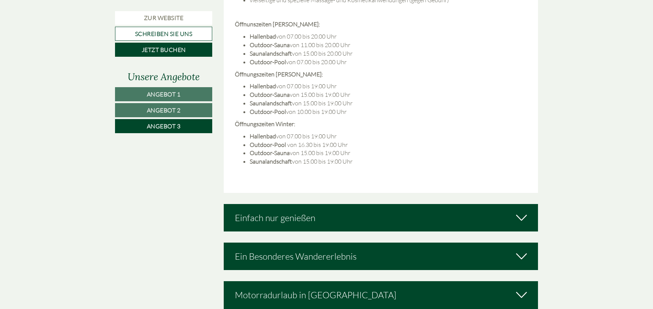
click at [521, 211] on icon at bounding box center [521, 217] width 11 height 13
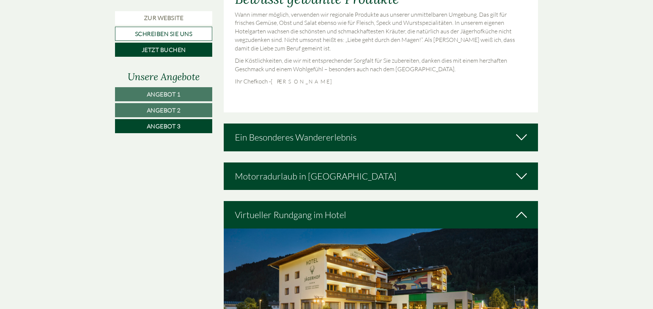
scroll to position [2093, 0]
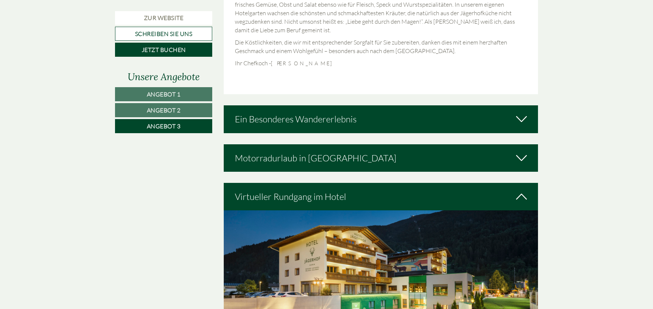
click at [464, 183] on div "Virtueller Rundgang im Hotel" at bounding box center [381, 196] width 314 height 27
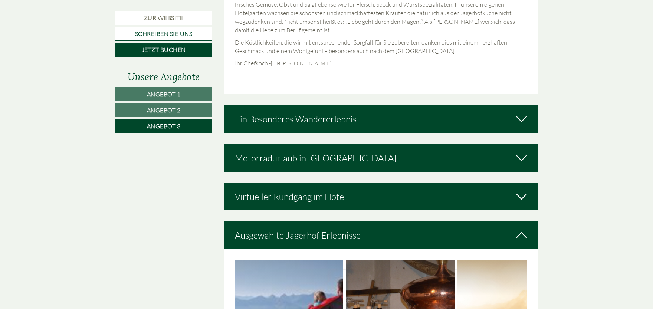
click at [520, 190] on icon at bounding box center [521, 196] width 11 height 13
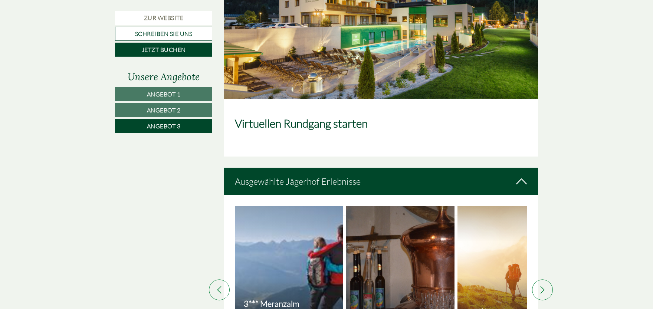
scroll to position [2419, 0]
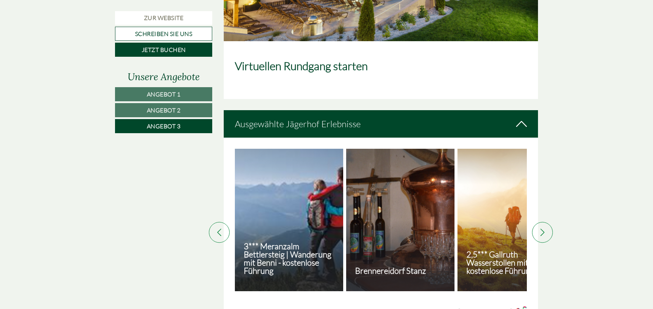
click at [539, 228] on icon at bounding box center [541, 231] width 7 height 7
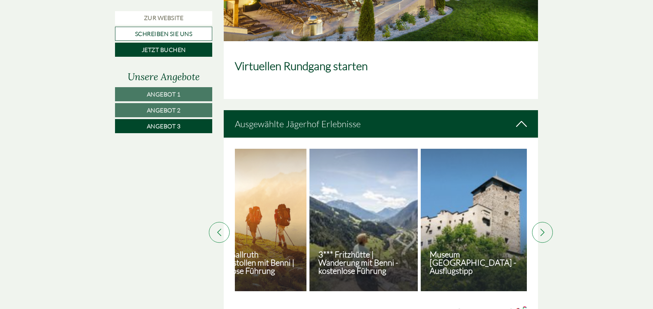
scroll to position [0, 260]
click at [539, 228] on icon at bounding box center [541, 231] width 7 height 7
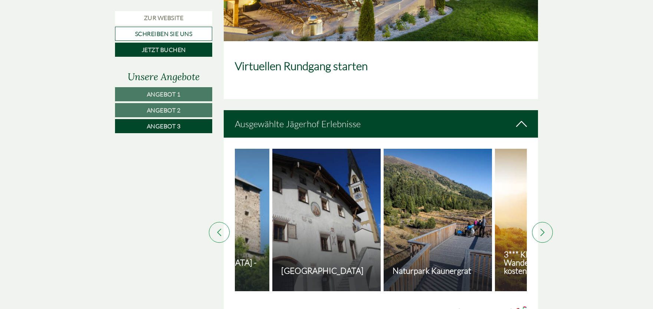
scroll to position [0, 519]
click at [545, 228] on icon at bounding box center [541, 231] width 7 height 7
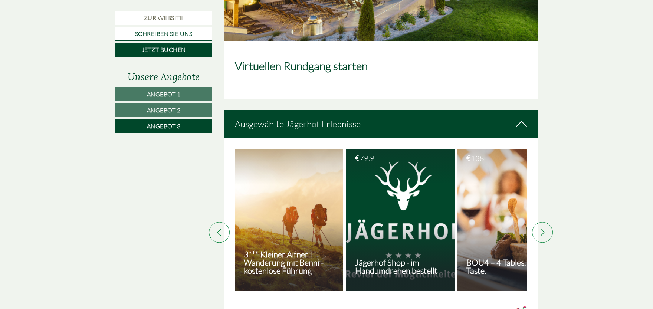
scroll to position [0, 779]
click at [545, 228] on icon at bounding box center [541, 231] width 7 height 7
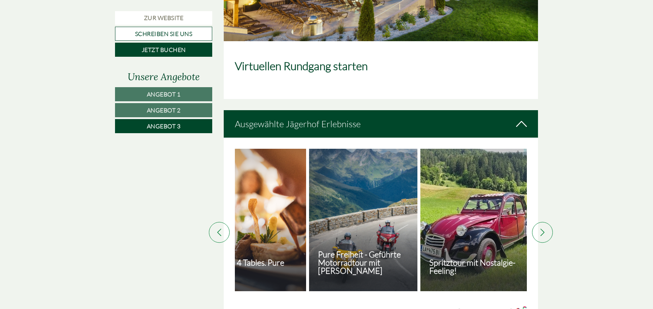
scroll to position [0, 1039]
click at [545, 228] on icon at bounding box center [541, 231] width 7 height 7
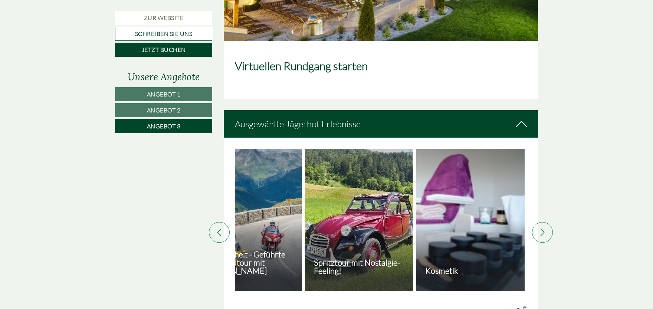
scroll to position [0, 1154]
click at [545, 228] on icon at bounding box center [541, 231] width 7 height 7
click at [218, 228] on icon at bounding box center [219, 231] width 4 height 7
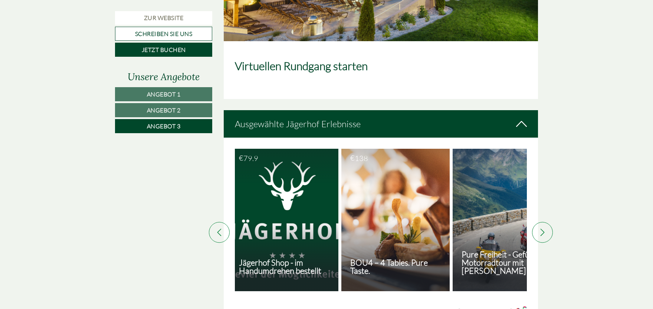
click at [218, 228] on icon at bounding box center [218, 231] width 7 height 7
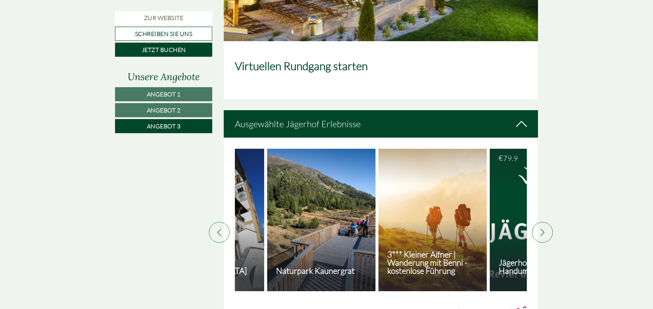
click at [218, 228] on icon at bounding box center [218, 231] width 7 height 7
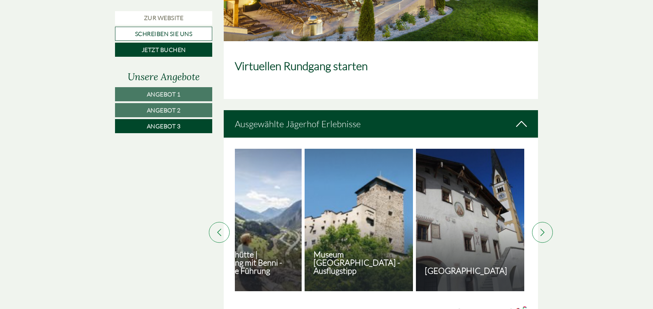
click at [218, 228] on icon at bounding box center [218, 231] width 7 height 7
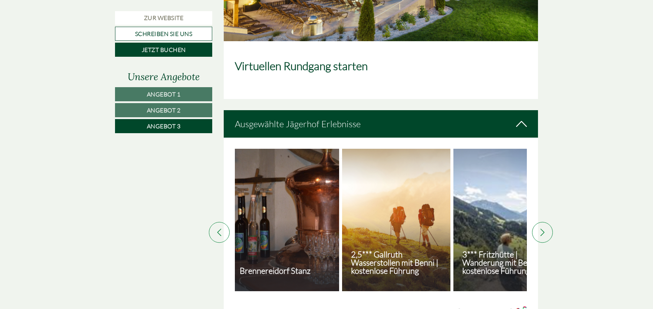
click at [218, 228] on icon at bounding box center [218, 231] width 7 height 7
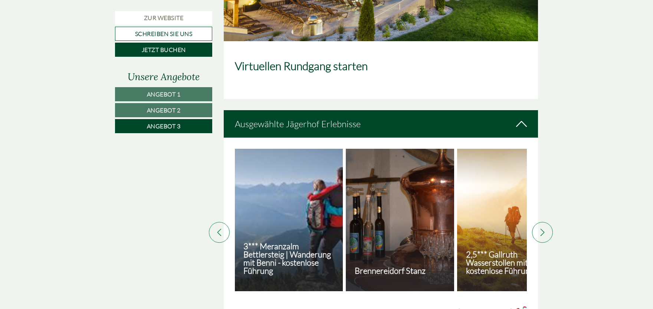
scroll to position [0, 0]
click at [218, 228] on icon at bounding box center [218, 231] width 7 height 7
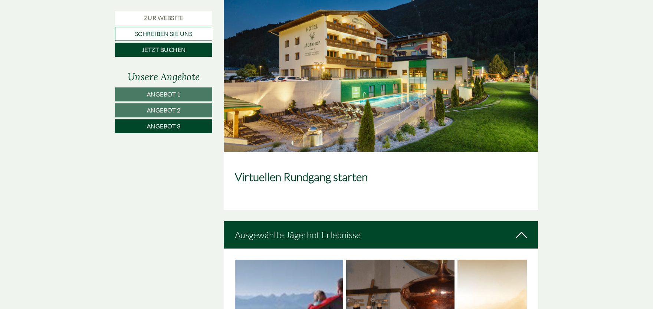
scroll to position [2256, 0]
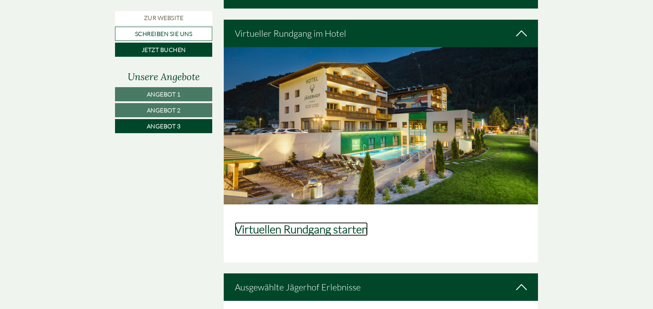
click at [299, 222] on link "Virtuellen Rundgang starten" at bounding box center [301, 229] width 133 height 14
